Goal: Manage account settings

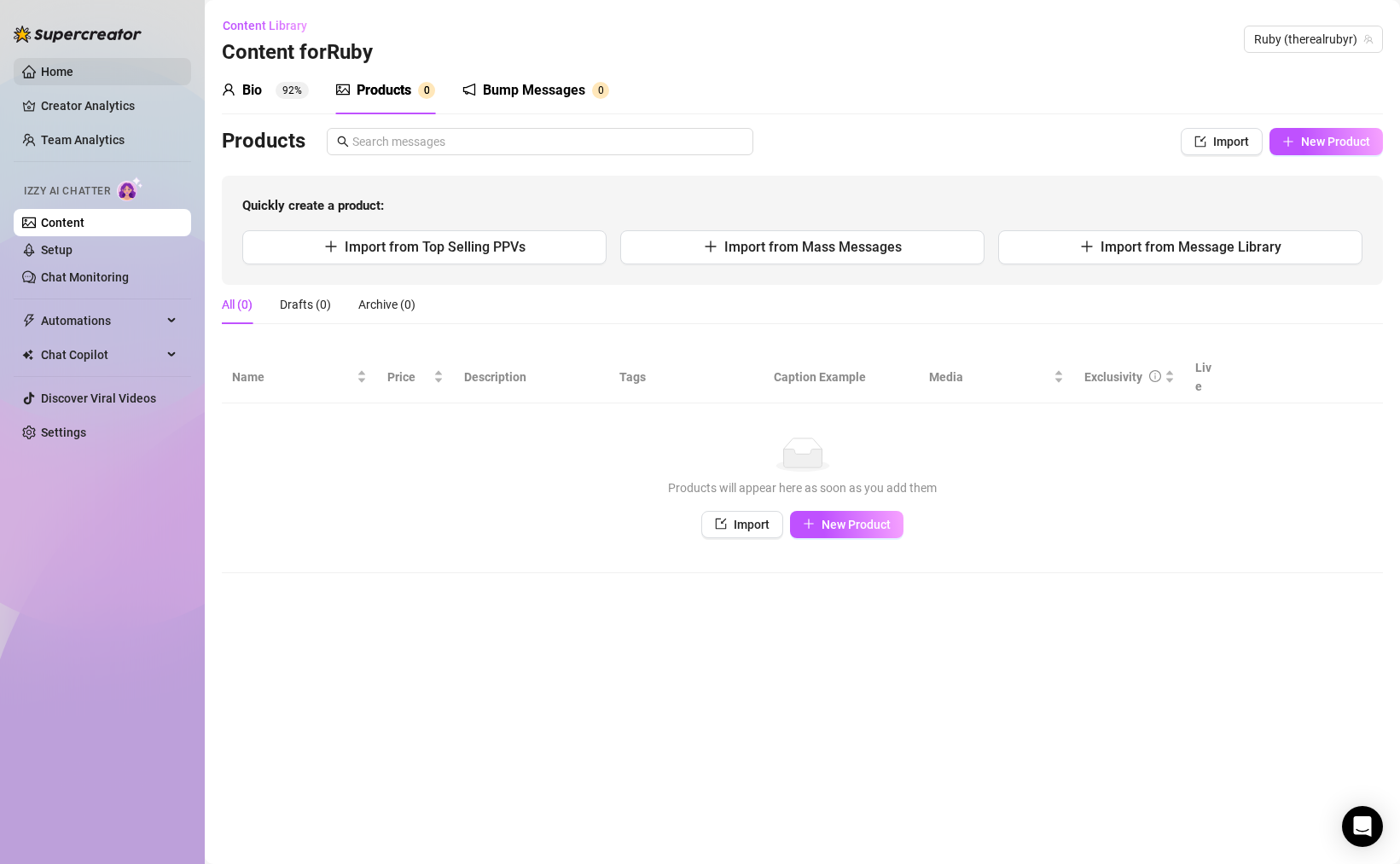
click at [52, 66] on link "Home" at bounding box center [57, 71] width 33 height 13
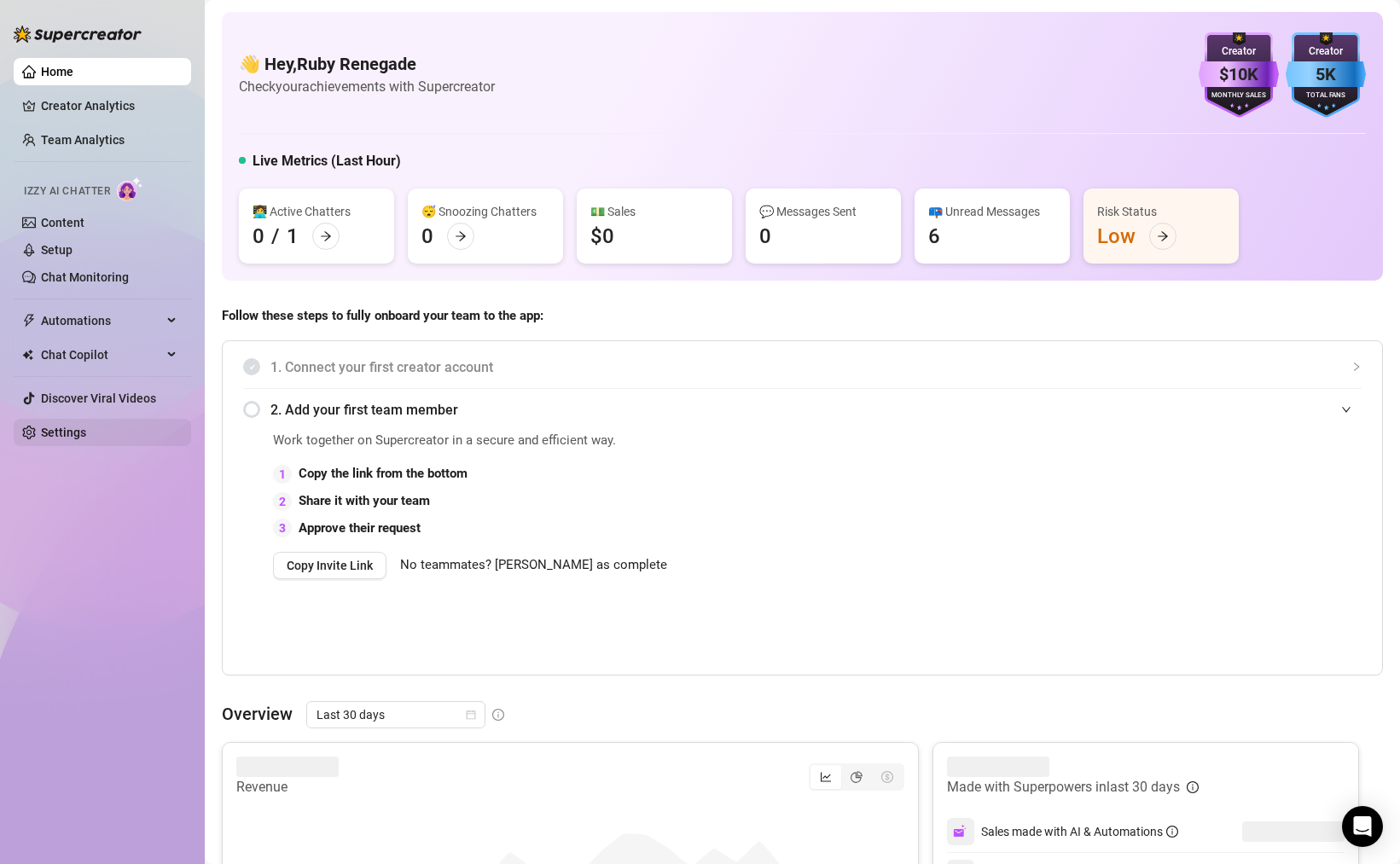
click at [64, 436] on link "Settings" at bounding box center [63, 432] width 45 height 13
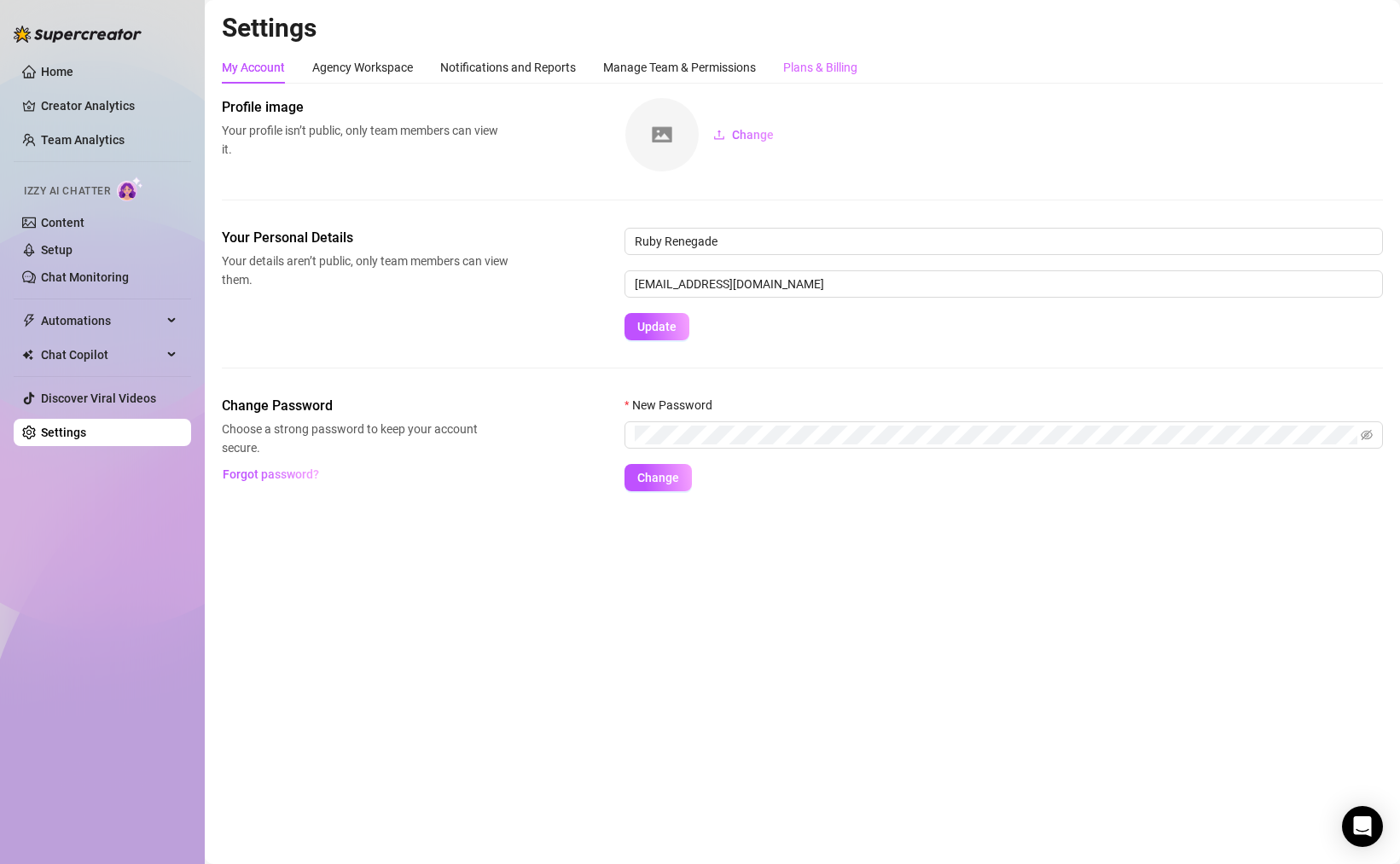
click at [853, 56] on div "Plans & Billing" at bounding box center [821, 67] width 75 height 33
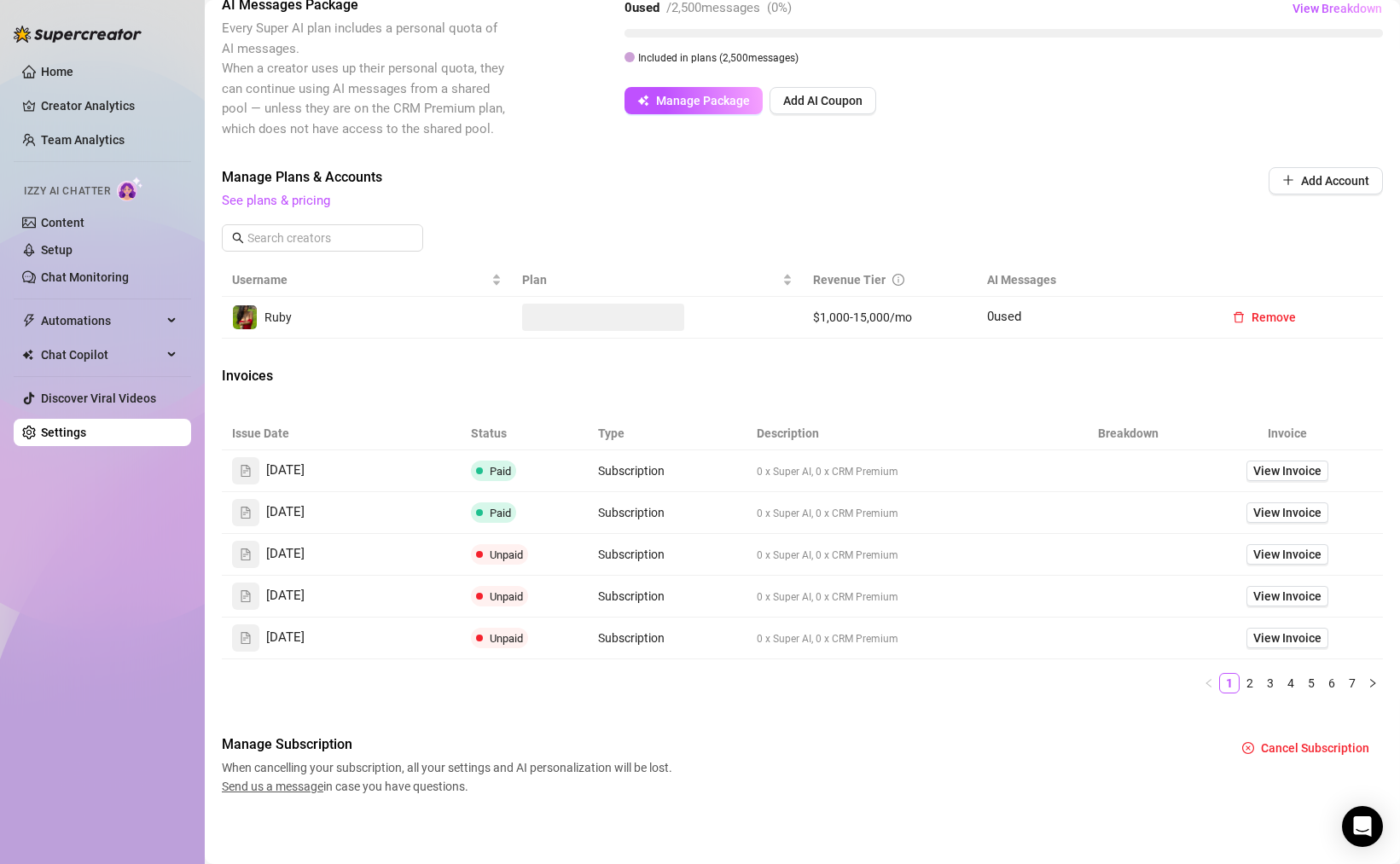
scroll to position [385, 0]
click at [1368, 679] on icon "right" at bounding box center [1373, 683] width 11 height 11
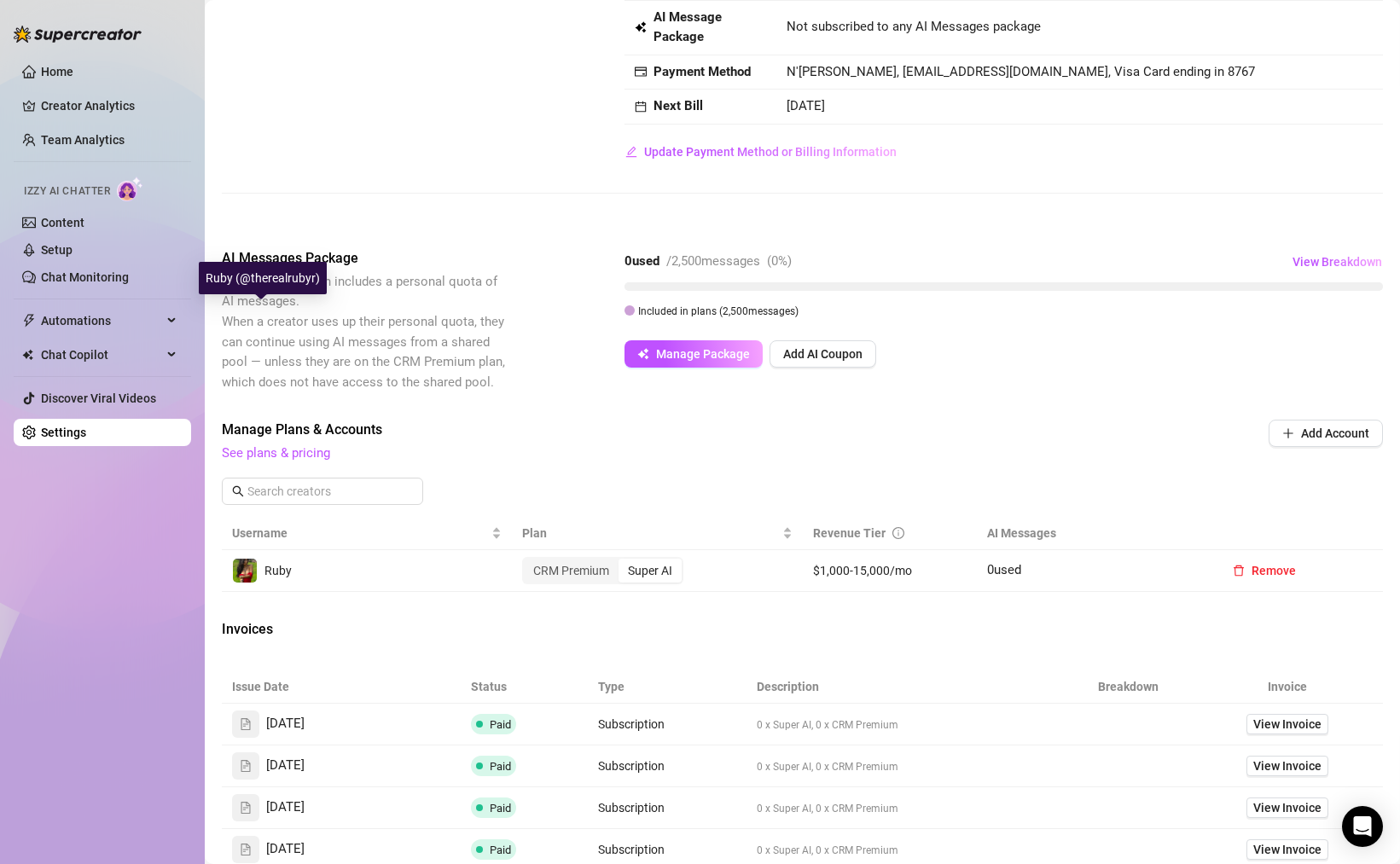
scroll to position [0, 0]
